Goal: Complete application form

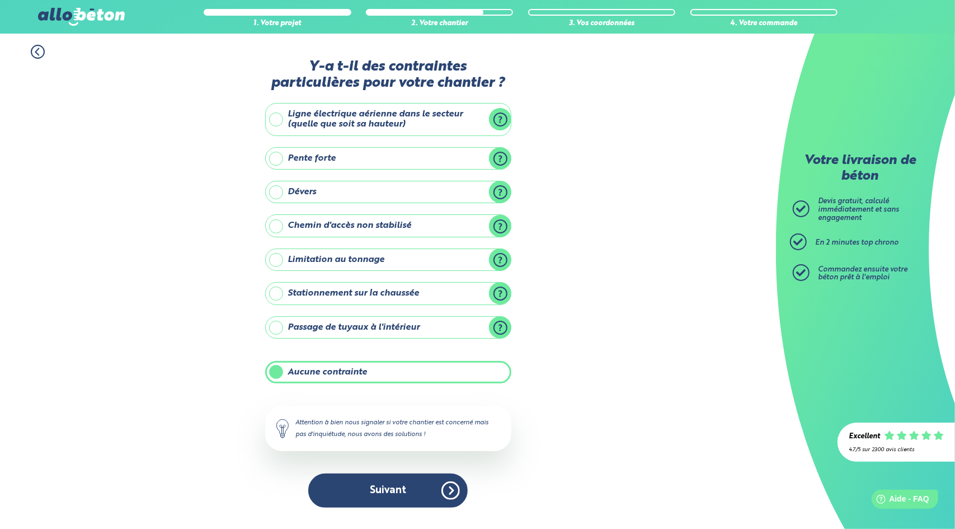
click at [383, 484] on button "Suivant" at bounding box center [387, 490] width 159 height 34
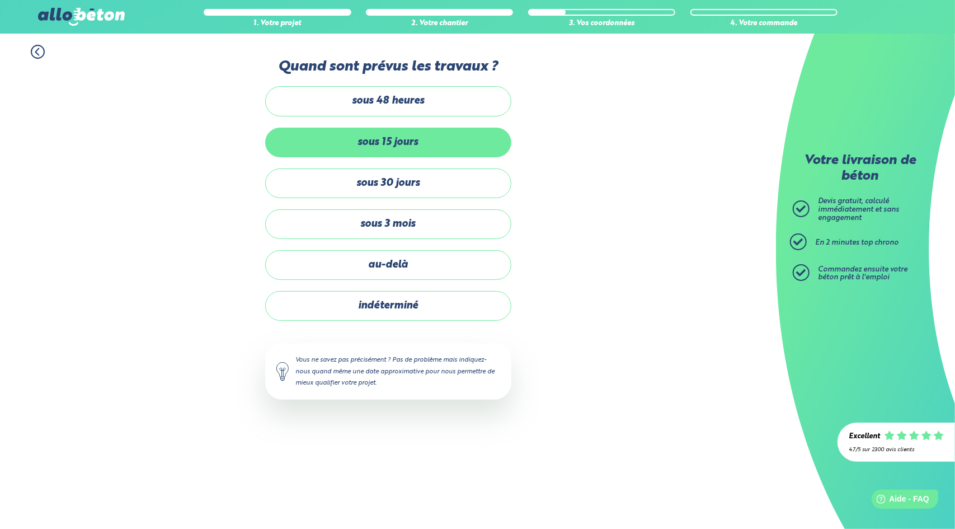
click at [400, 147] on label "sous 15 jours" at bounding box center [388, 143] width 246 height 30
click at [0, 0] on input "sous 15 jours" at bounding box center [0, 0] width 0 height 0
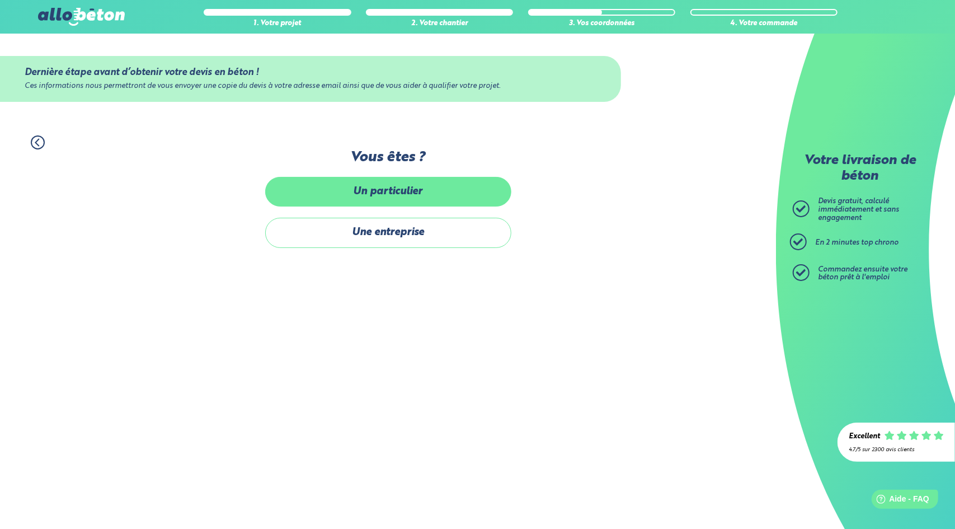
click at [397, 195] on label "Un particulier" at bounding box center [388, 192] width 246 height 30
click at [0, 0] on input "Un particulier" at bounding box center [0, 0] width 0 height 0
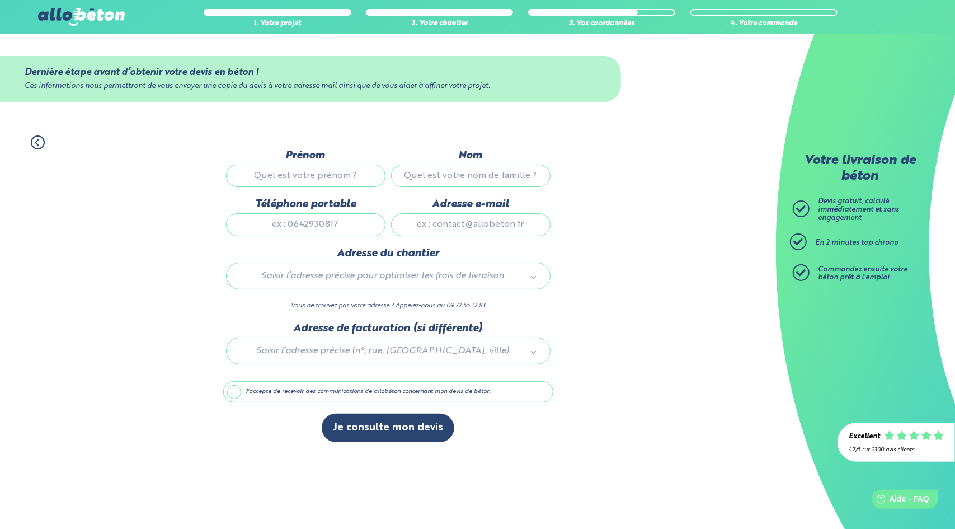
click at [290, 175] on input "Prénom" at bounding box center [305, 175] width 159 height 22
type input "FABRICE"
type input "MONGROLLE"
type input "0680307253"
type input "[EMAIL_ADDRESS][DOMAIN_NAME]"
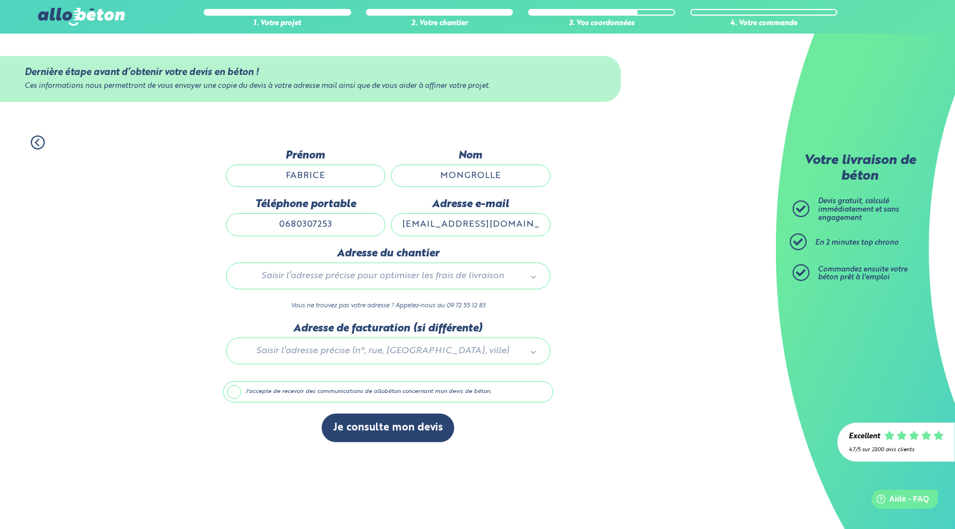
type input "[STREET_ADDRESS]"
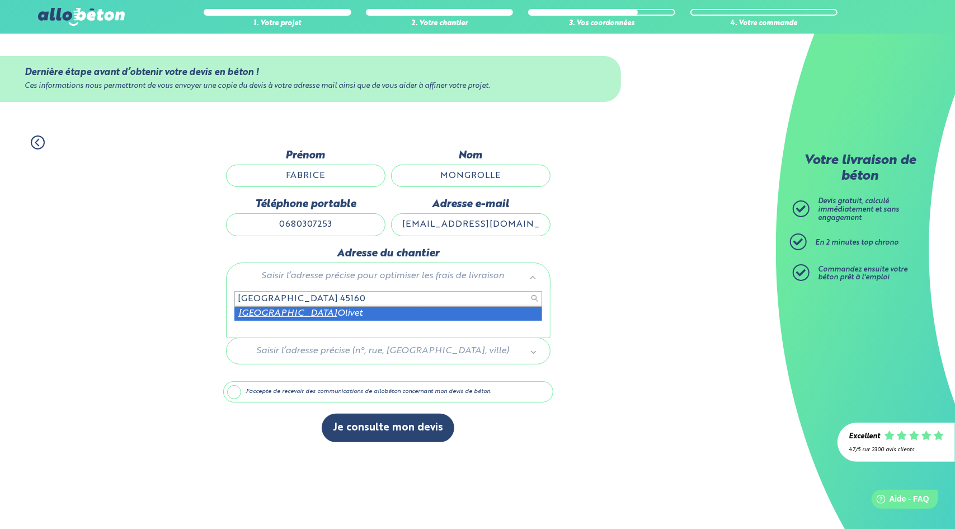
type input "[GEOGRAPHIC_DATA] 45160"
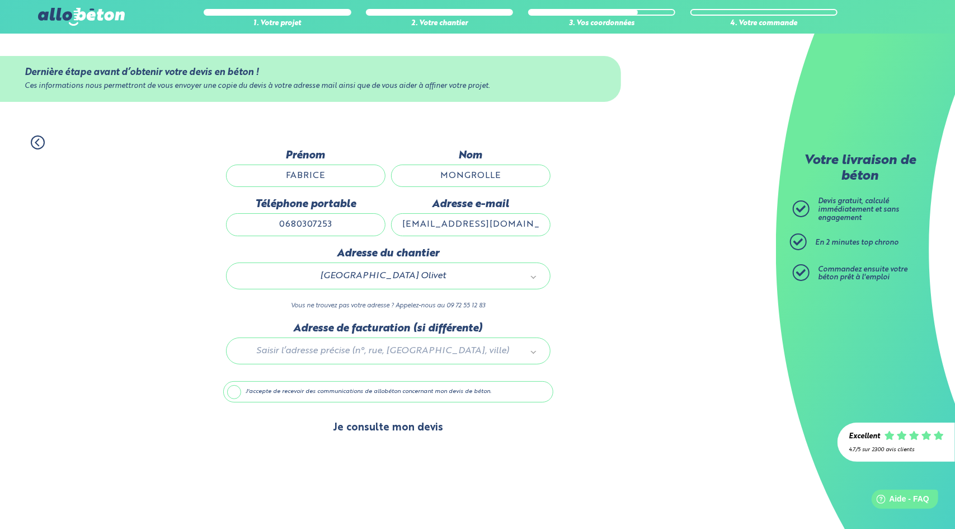
click at [405, 427] on button "Je consulte mon devis" at bounding box center [388, 427] width 133 height 29
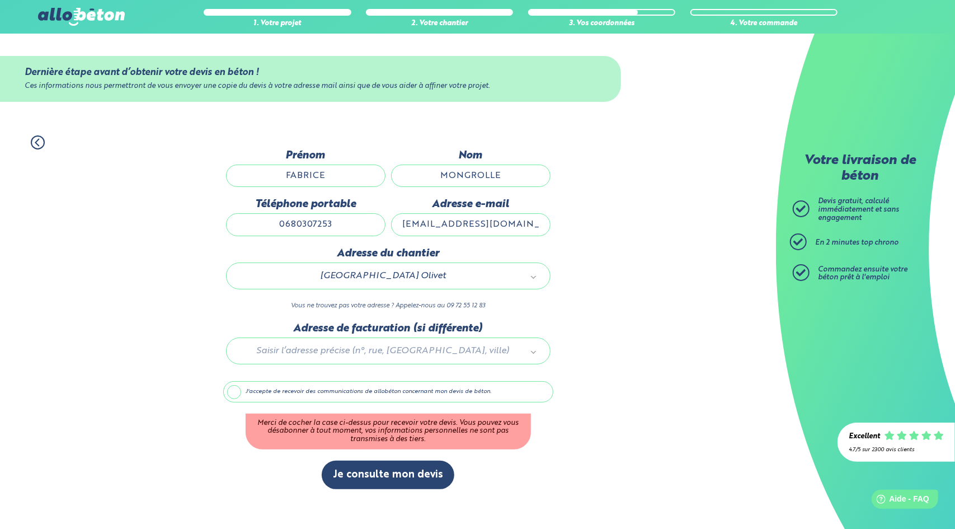
click at [234, 390] on label "J'accepte de recevoir des communications de allobéton concernant mon devis de b…" at bounding box center [388, 391] width 330 height 21
click at [0, 0] on input "J'accepte de recevoir des communications de allobéton concernant mon devis de b…" at bounding box center [0, 0] width 0 height 0
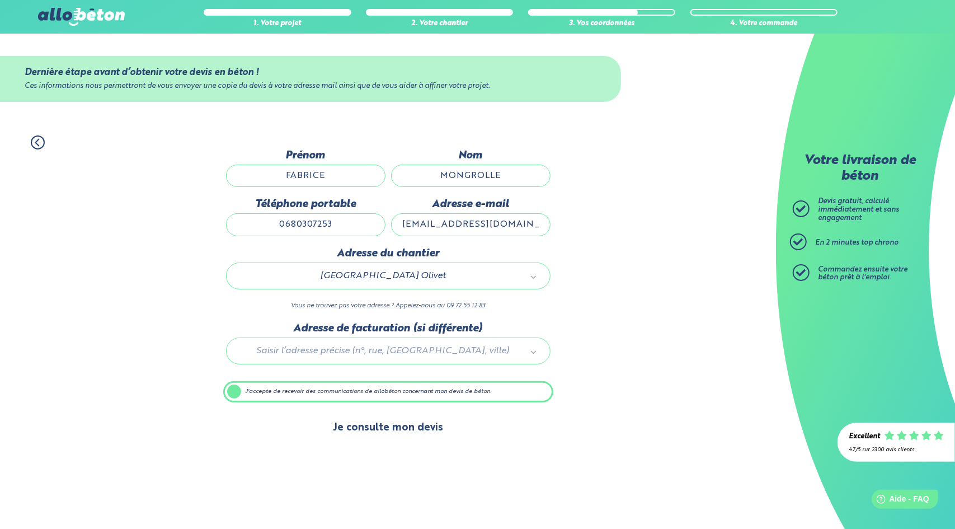
click at [408, 427] on button "Je consulte mon devis" at bounding box center [388, 427] width 133 height 29
